Goal: Go to known website: Access a specific website the user already knows

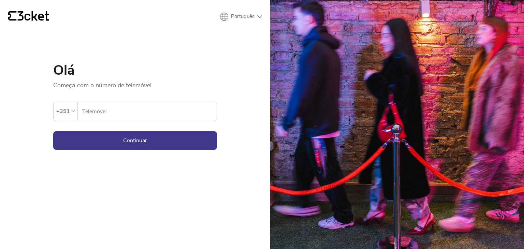
click at [109, 119] on input "Telemóvel" at bounding box center [149, 111] width 135 height 19
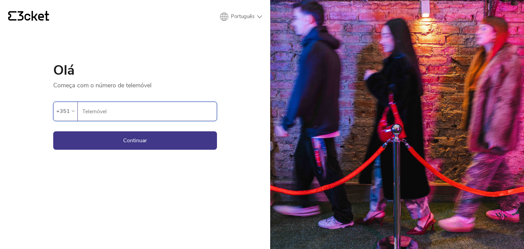
type input "917094538"
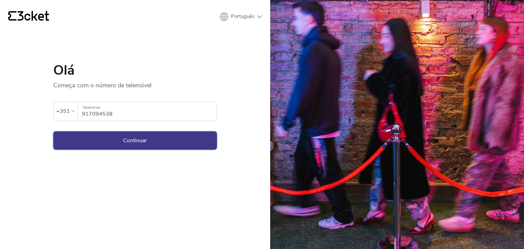
click at [114, 137] on button "Continuar" at bounding box center [135, 140] width 164 height 18
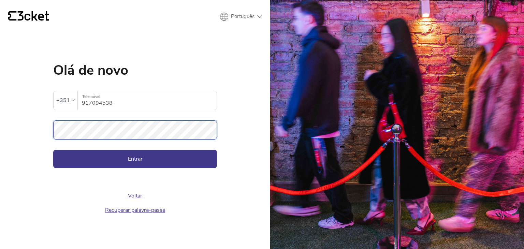
click at [53, 150] on button "Entrar" at bounding box center [135, 159] width 164 height 18
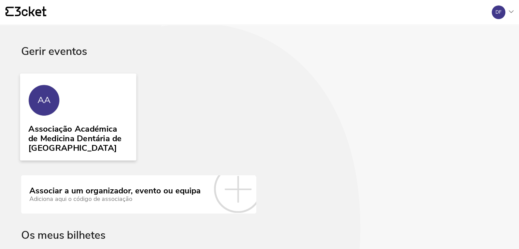
drag, startPoint x: 0, startPoint y: 0, endPoint x: 114, endPoint y: 133, distance: 175.1
click at [114, 133] on div "Associação Académica de Medicina Dentária de [GEOGRAPHIC_DATA]" at bounding box center [78, 137] width 100 height 32
